Goal: Find specific page/section: Find specific page/section

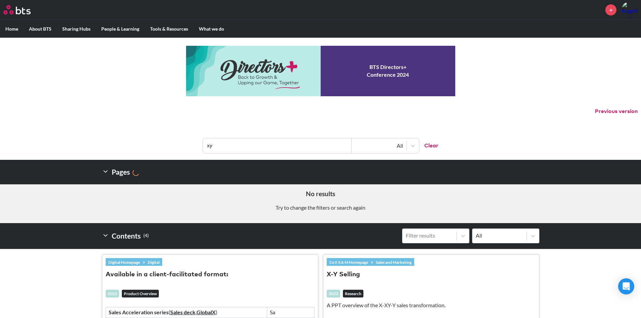
scroll to position [138, 0]
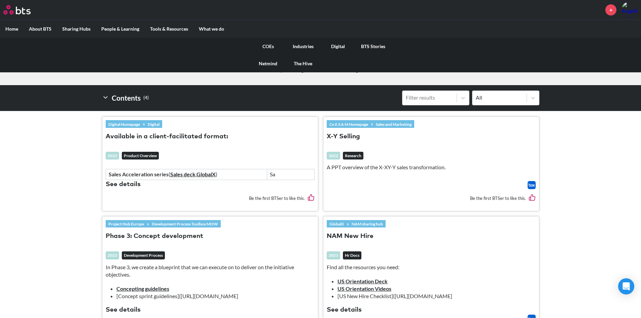
click at [270, 47] on link "COEs" at bounding box center [268, 47] width 35 height 18
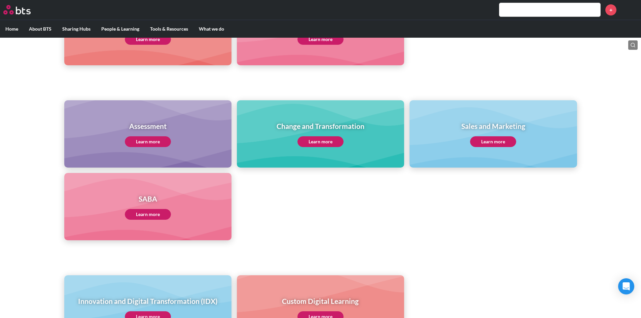
scroll to position [236, 0]
click at [496, 136] on link "Learn more" at bounding box center [493, 141] width 46 height 11
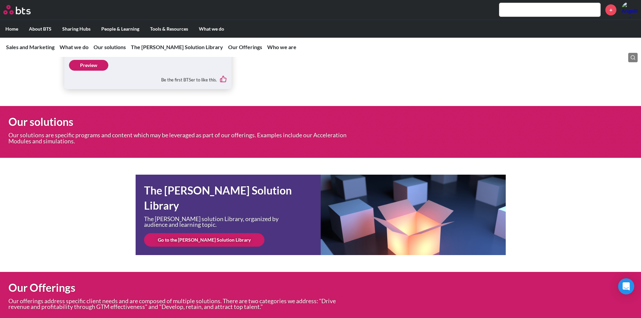
scroll to position [1828, 0]
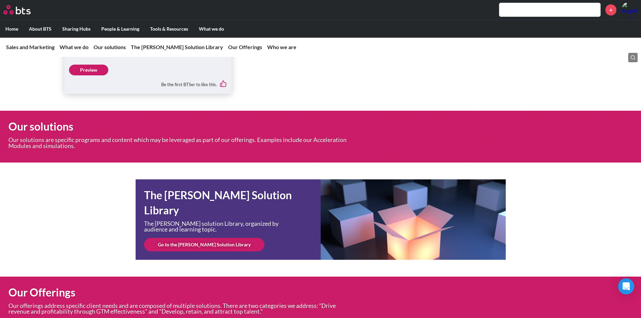
click at [203, 251] on link "Go to the SAM Solution Library" at bounding box center [204, 244] width 120 height 13
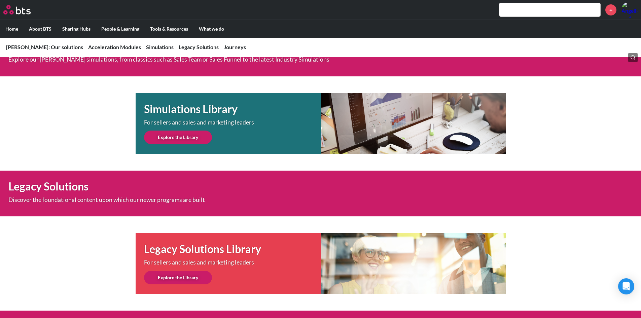
scroll to position [308, 0]
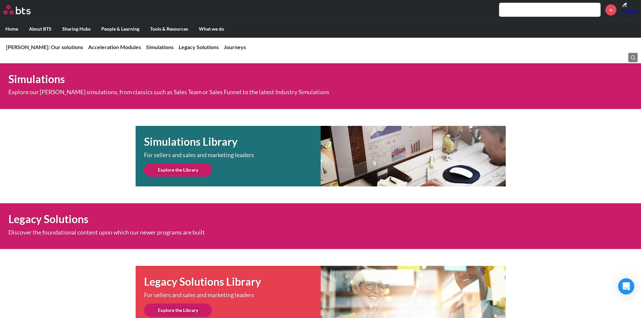
click at [173, 173] on link "Explore the Library" at bounding box center [178, 169] width 68 height 13
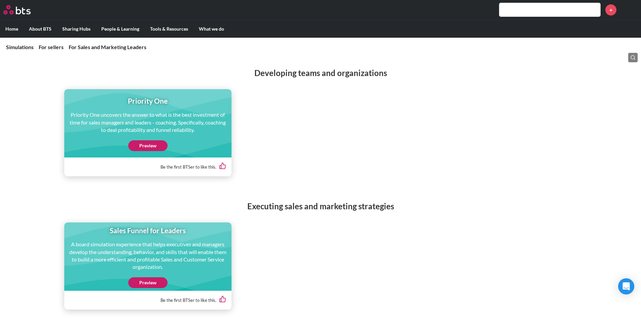
scroll to position [1039, 0]
